Goal: Task Accomplishment & Management: Complete application form

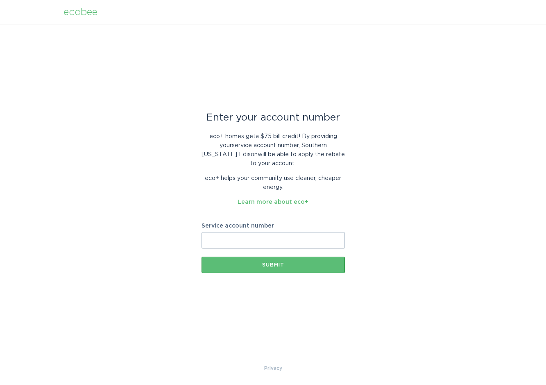
click at [250, 243] on input "Service account number" at bounding box center [273, 240] width 143 height 16
type input "8000306522"
click at [279, 262] on div "Submit" at bounding box center [273, 264] width 135 height 5
